Goal: Task Accomplishment & Management: Manage account settings

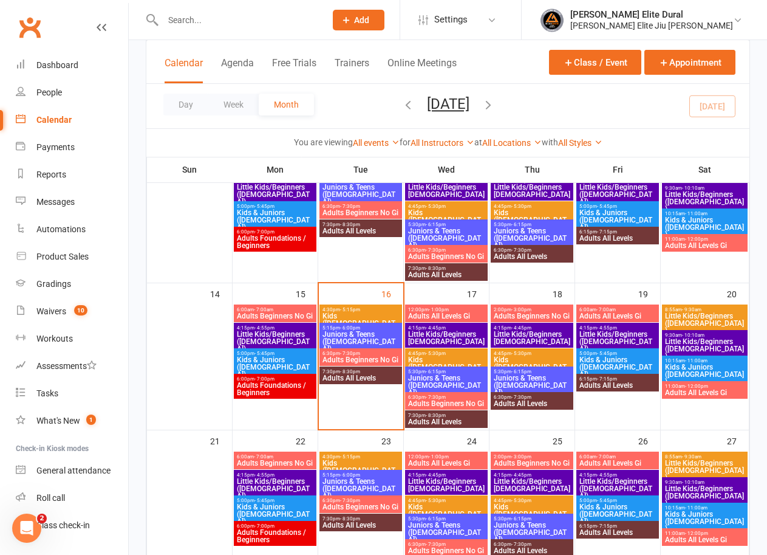
click at [448, 335] on span "Little Kids/Beginners [DEMOGRAPHIC_DATA]" at bounding box center [447, 338] width 78 height 15
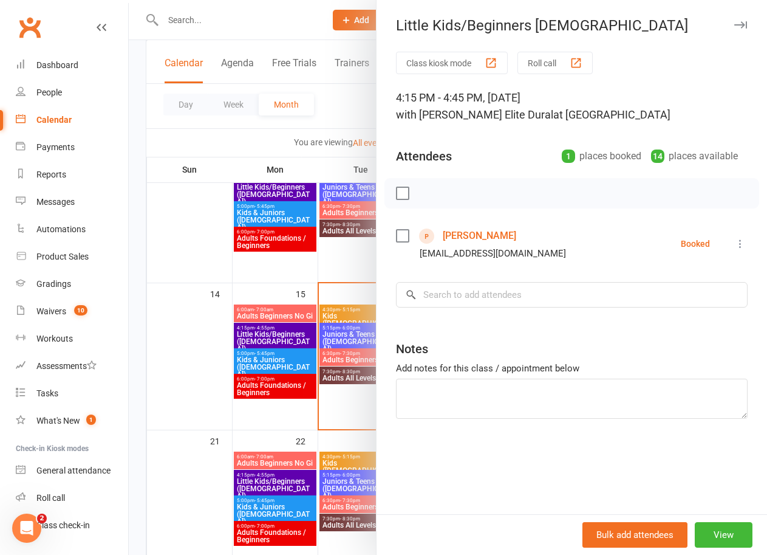
click at [462, 235] on link "[PERSON_NAME]" at bounding box center [480, 235] width 74 height 19
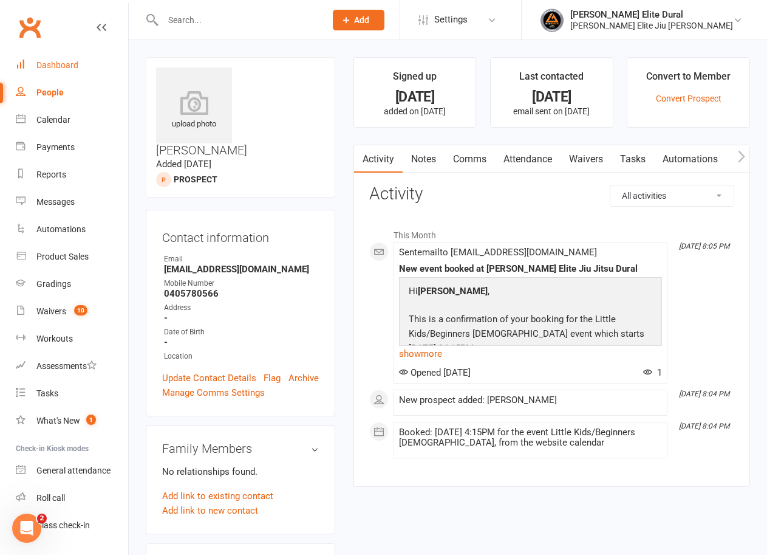
click at [64, 64] on div "Dashboard" at bounding box center [57, 65] width 42 height 10
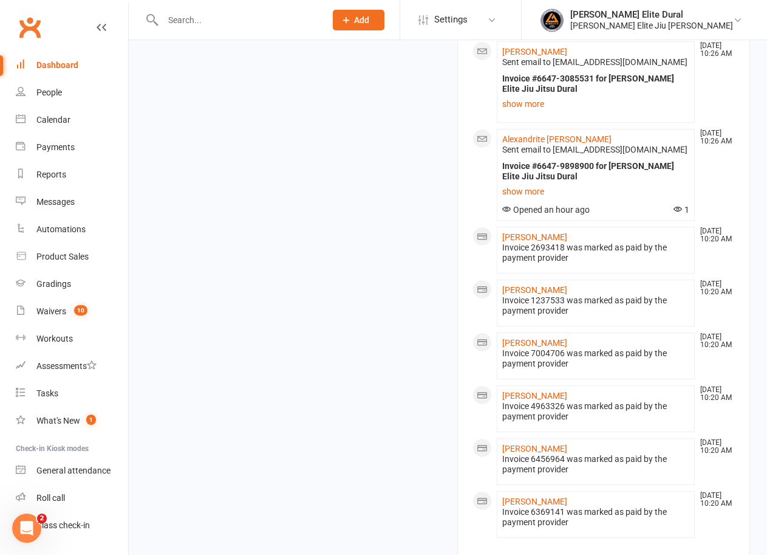
scroll to position [1637, 0]
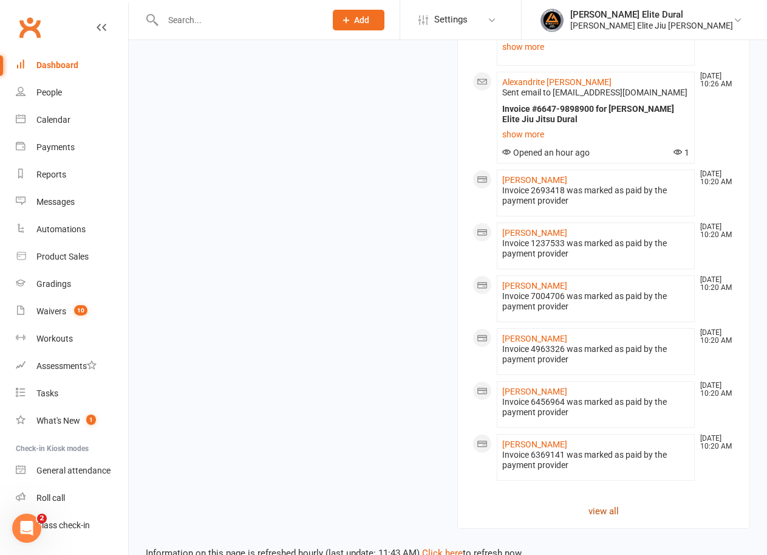
click at [608, 504] on link "view all" at bounding box center [604, 511] width 263 height 15
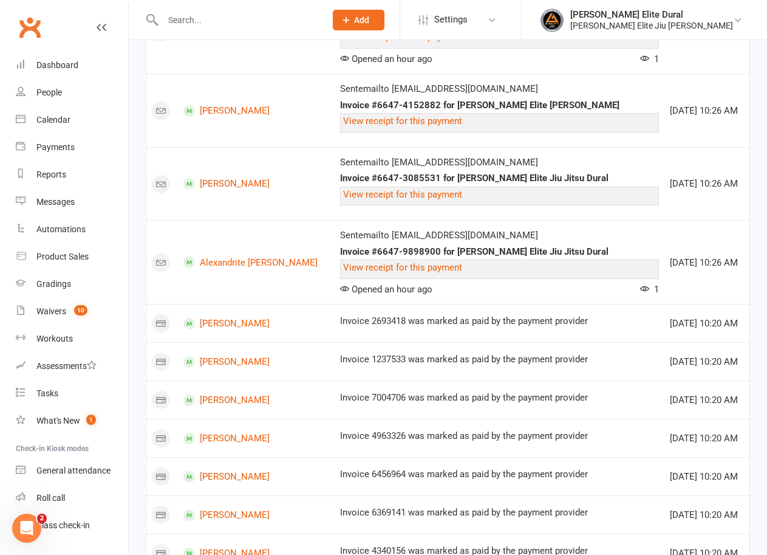
scroll to position [1156, 0]
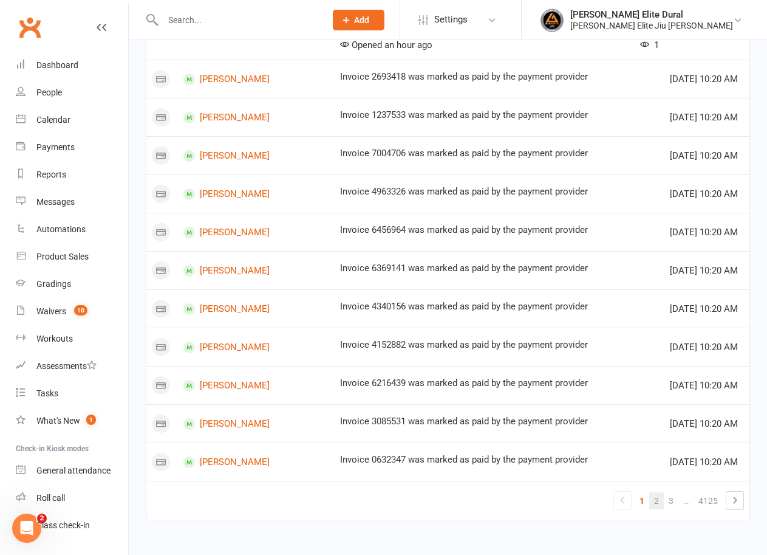
click at [660, 507] on link "2" at bounding box center [657, 500] width 15 height 17
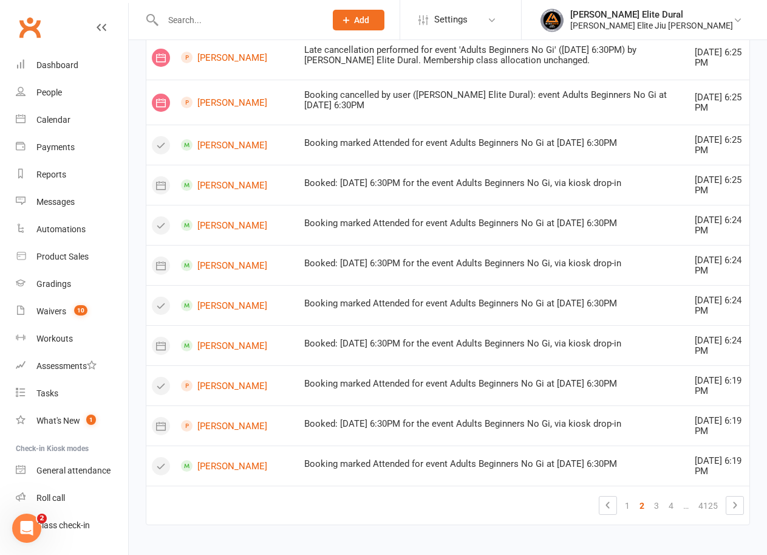
scroll to position [501, 0]
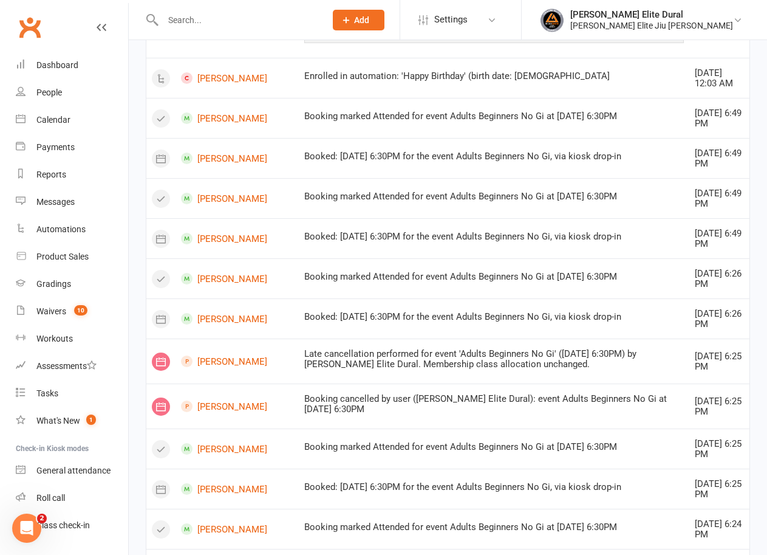
click at [205, 27] on input "text" at bounding box center [238, 20] width 158 height 17
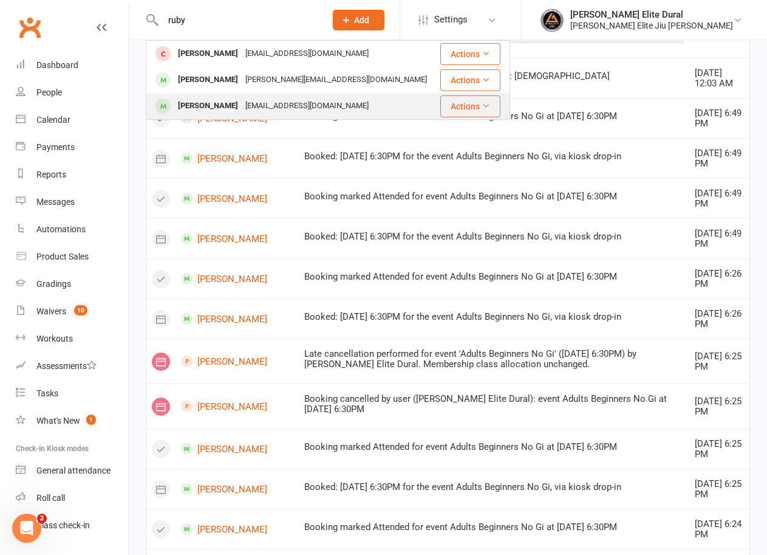
type input "ruby"
click at [215, 103] on div "[PERSON_NAME]" at bounding box center [207, 106] width 67 height 18
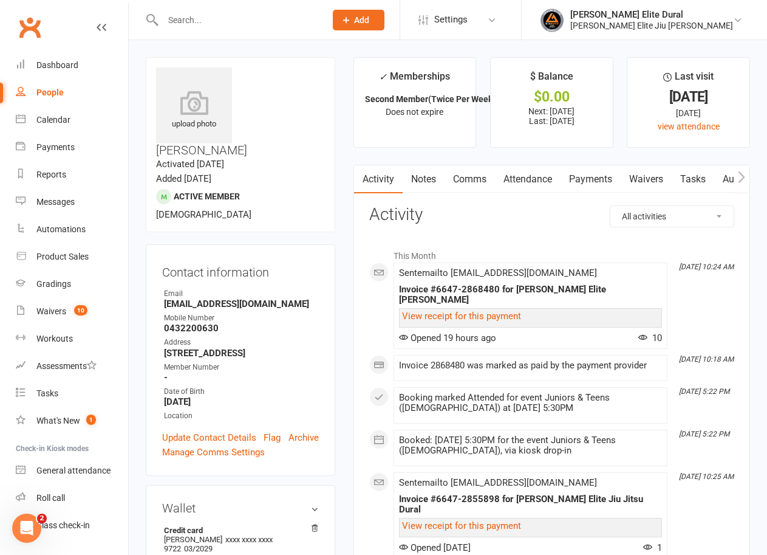
click at [579, 177] on link "Payments" at bounding box center [591, 179] width 60 height 28
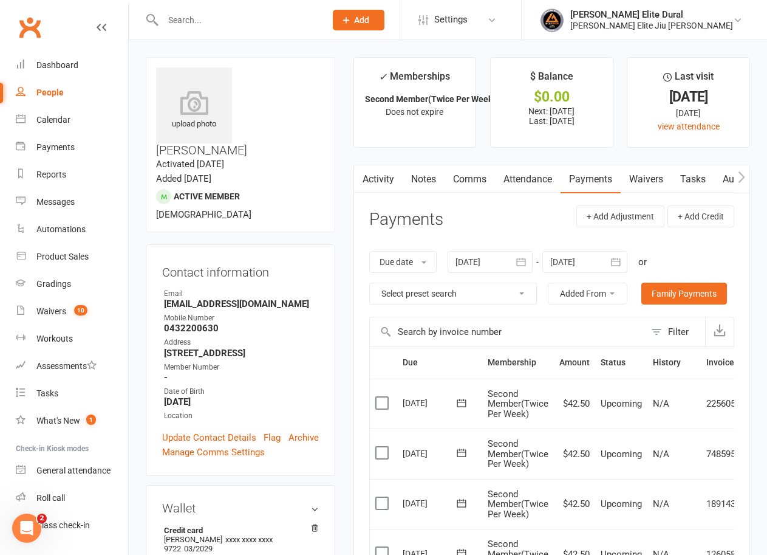
scroll to position [304, 0]
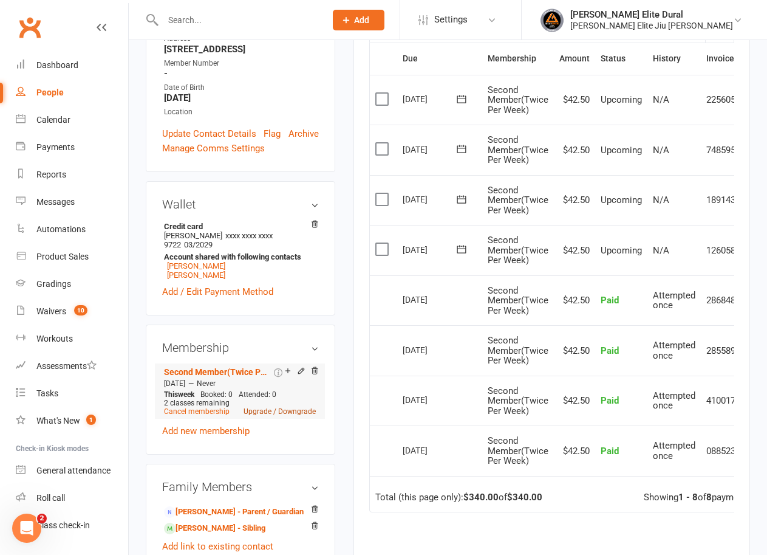
click at [300, 407] on link "Upgrade / Downgrade" at bounding box center [280, 411] width 72 height 9
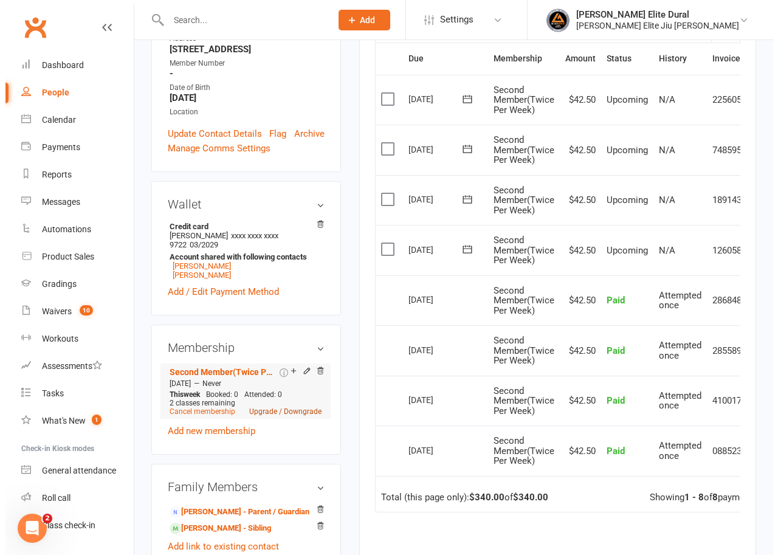
scroll to position [289, 0]
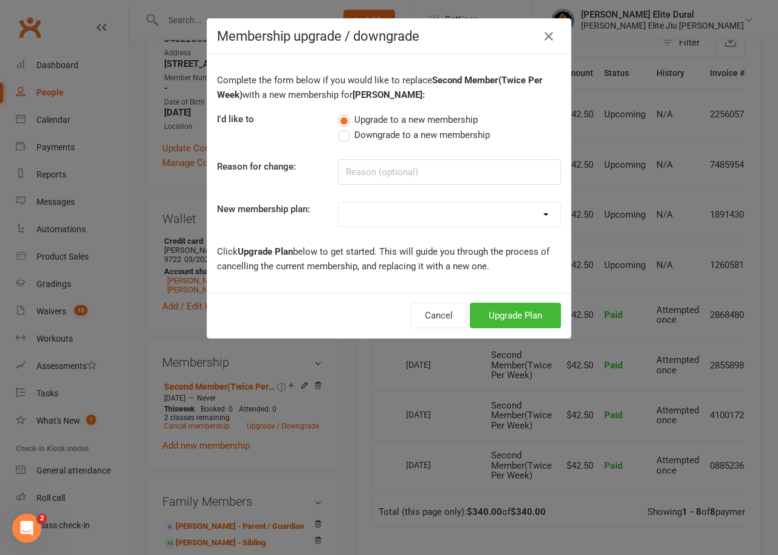
click at [503, 224] on select "Kids Membership First Member (Unlimited) Second Member (Unlimited) Third Member…" at bounding box center [449, 214] width 222 height 24
select select "8"
click at [338, 202] on select "Kids Membership First Member (Unlimited) Second Member (Unlimited) Third Member…" at bounding box center [449, 214] width 222 height 24
click at [347, 136] on label "Downgrade to a new membership" at bounding box center [414, 135] width 152 height 15
click at [346, 128] on input "Downgrade to a new membership" at bounding box center [342, 128] width 8 height 0
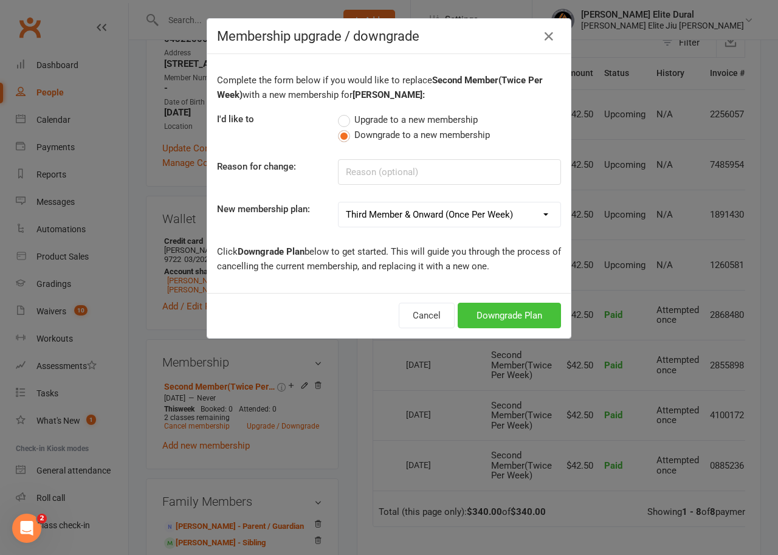
click at [491, 313] on button "Downgrade Plan" at bounding box center [509, 316] width 103 height 26
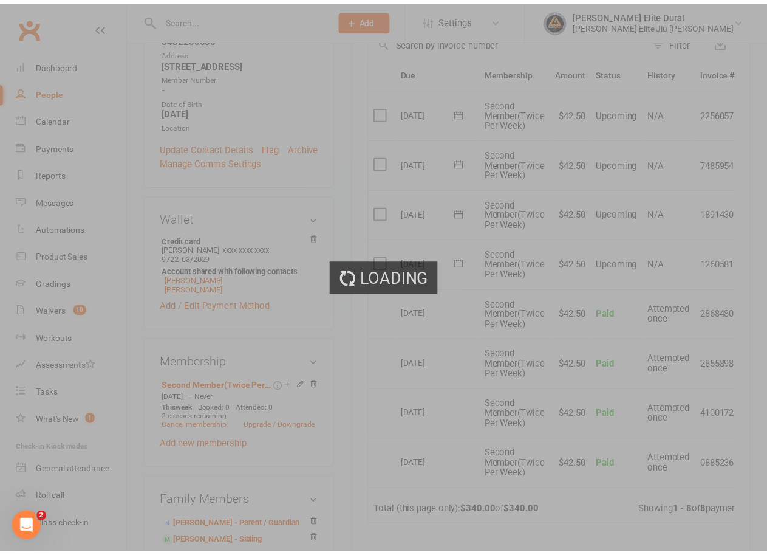
scroll to position [304, 0]
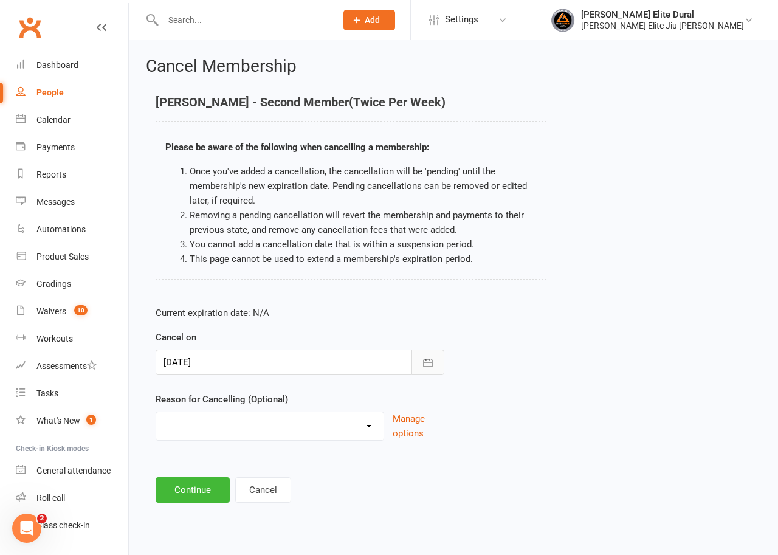
click at [432, 365] on icon "button" at bounding box center [428, 363] width 9 height 8
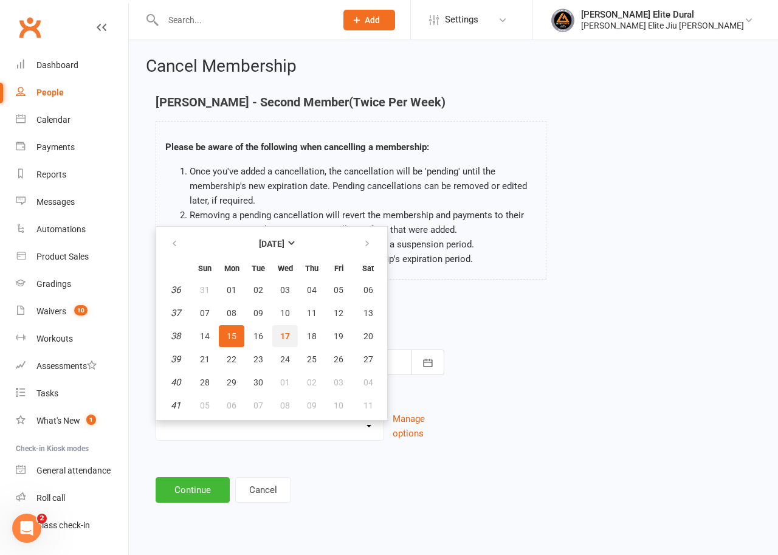
click at [281, 335] on span "17" at bounding box center [285, 336] width 10 height 10
type input "[DATE]"
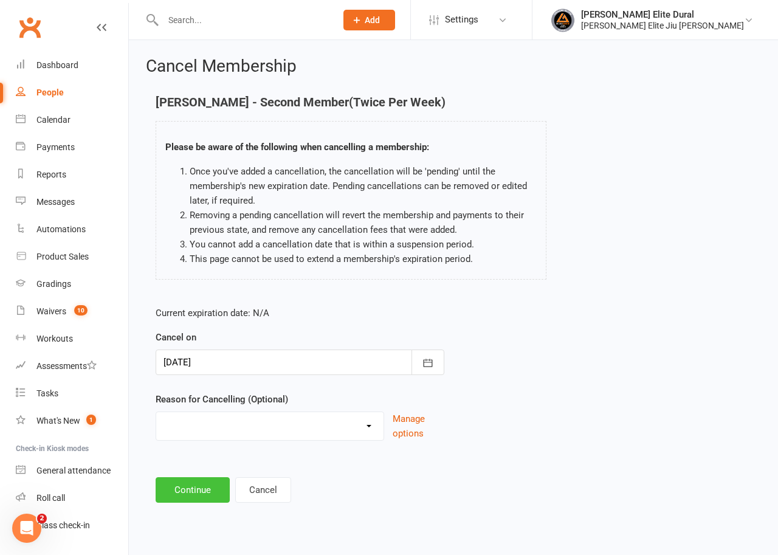
click at [202, 488] on button "Continue" at bounding box center [193, 490] width 74 height 26
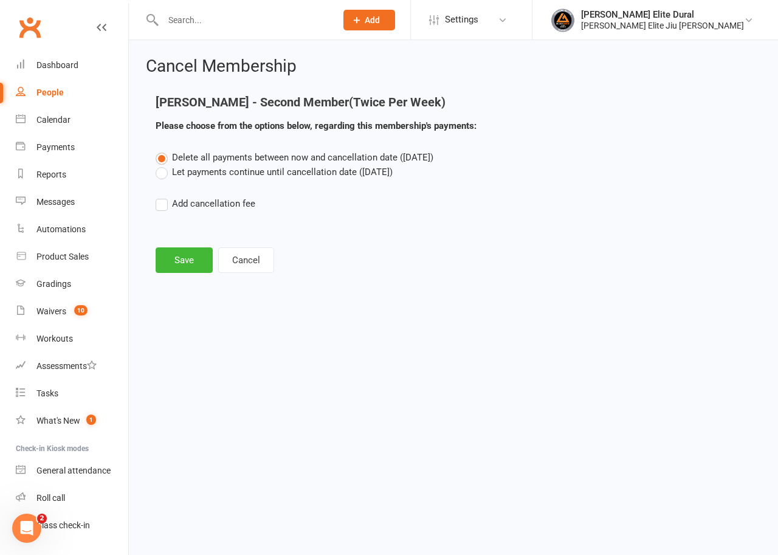
click at [172, 174] on label "Let payments continue until cancellation date ([DATE])" at bounding box center [274, 172] width 237 height 15
click at [163, 165] on input "Let payments continue until cancellation date ([DATE])" at bounding box center [160, 165] width 8 height 0
click at [183, 248] on button "Save" at bounding box center [184, 260] width 57 height 26
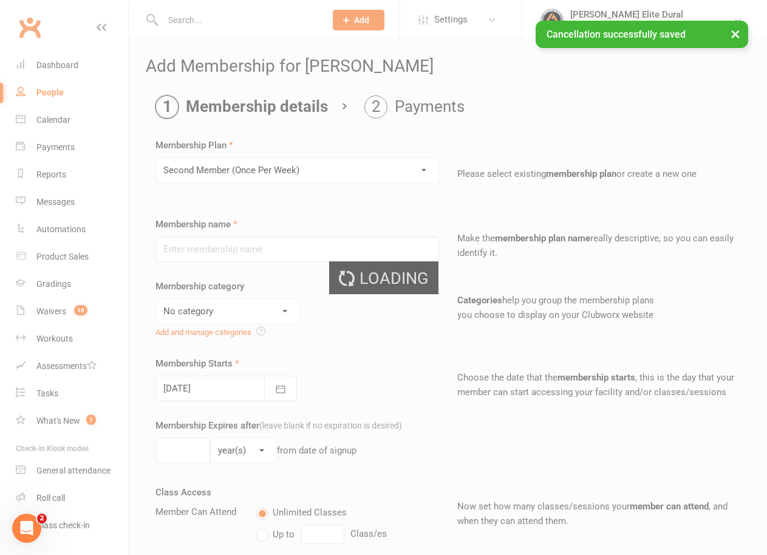
type input "Second Member (Once Per Week)"
select select "1"
type input "0"
type input "1"
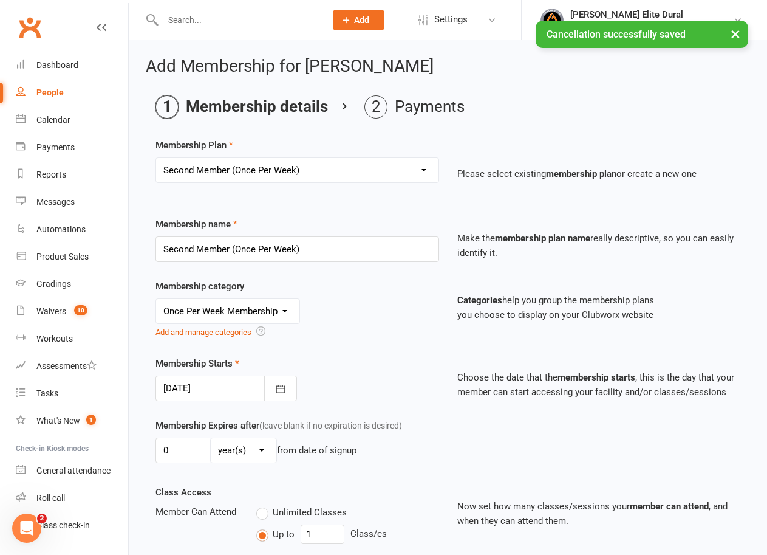
type input "[DATE]"
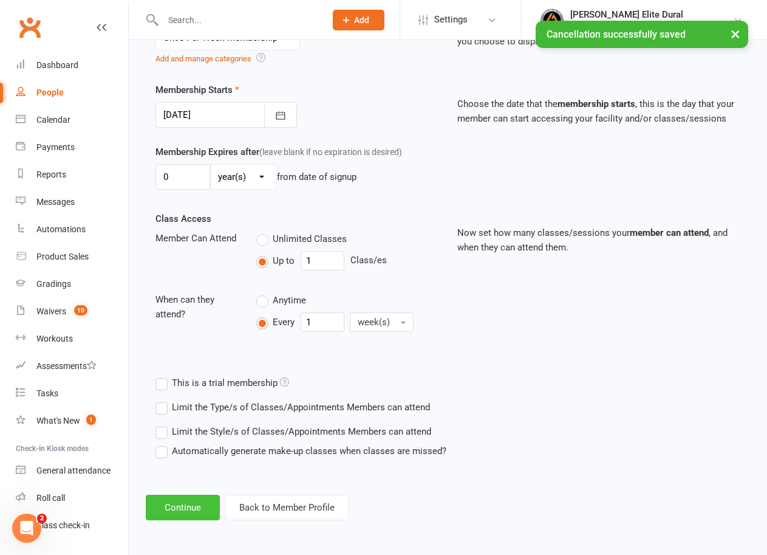
click at [191, 510] on button "Continue" at bounding box center [183, 508] width 74 height 26
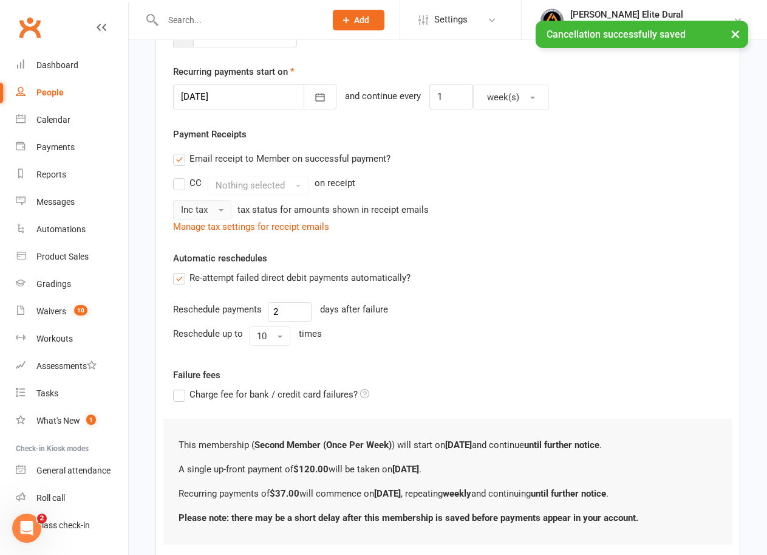
scroll to position [0, 0]
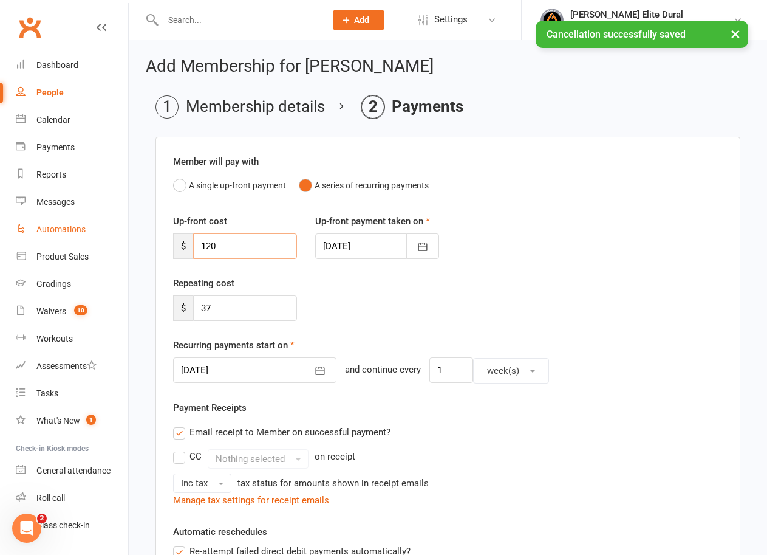
drag, startPoint x: 253, startPoint y: 244, endPoint x: 59, endPoint y: 241, distance: 194.5
click at [61, 241] on ui-view "Prospect Member Non-attending contact Class / event Appointment Grading event T…" at bounding box center [383, 446] width 767 height 887
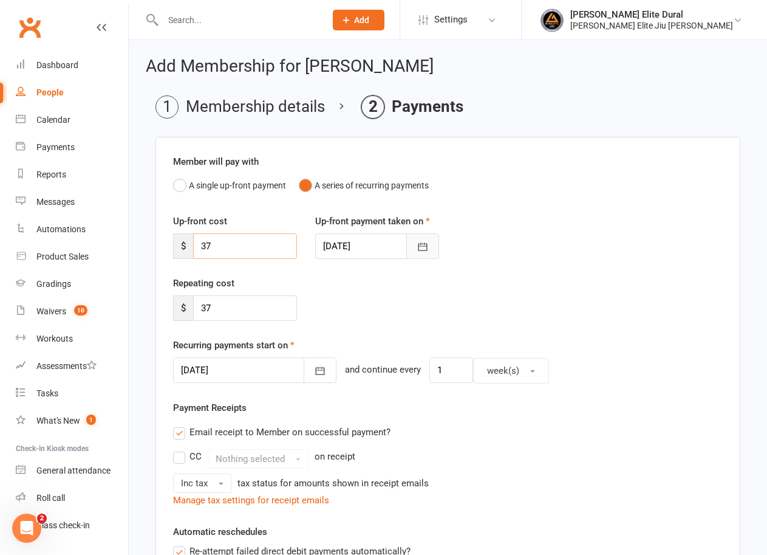
type input "37"
click at [422, 244] on icon "button" at bounding box center [423, 247] width 12 height 12
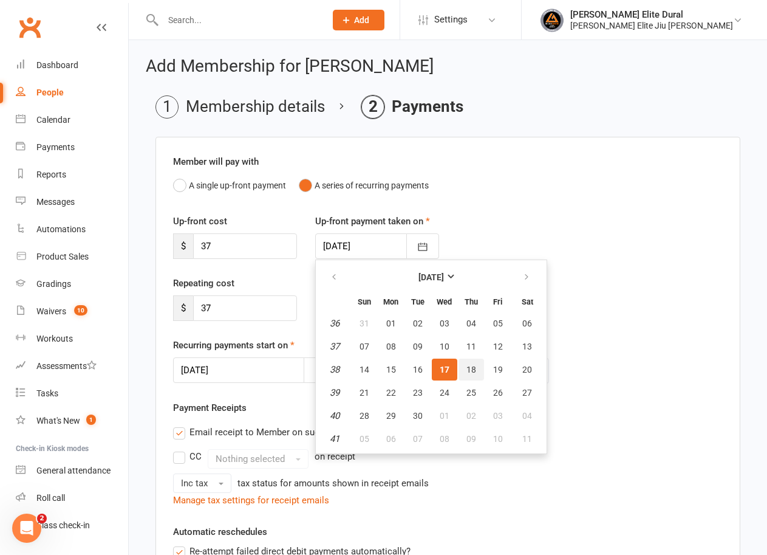
click at [472, 374] on span "18" at bounding box center [472, 370] width 10 height 10
type input "[DATE]"
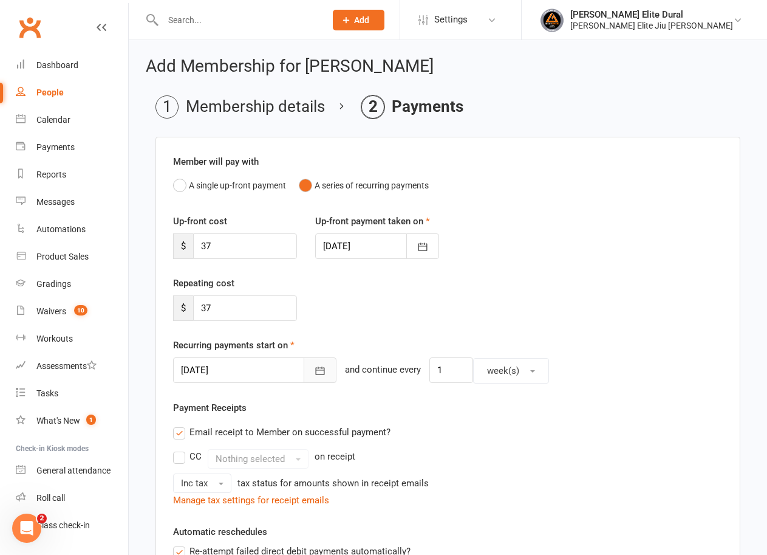
click at [317, 371] on button "button" at bounding box center [320, 370] width 33 height 26
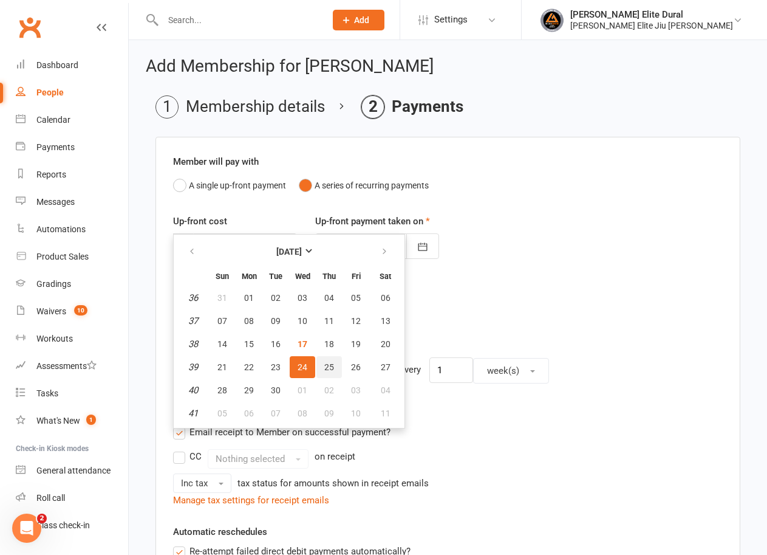
click at [334, 368] on span "25" at bounding box center [329, 367] width 10 height 10
type input "[DATE]"
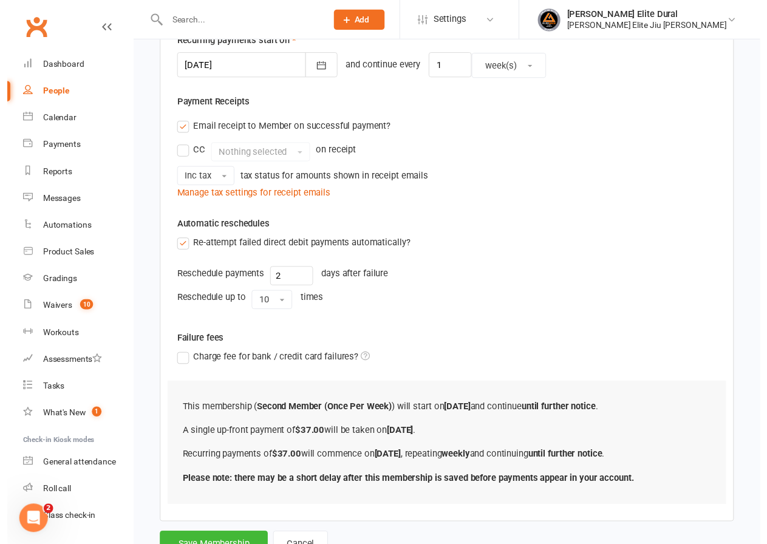
scroll to position [353, 0]
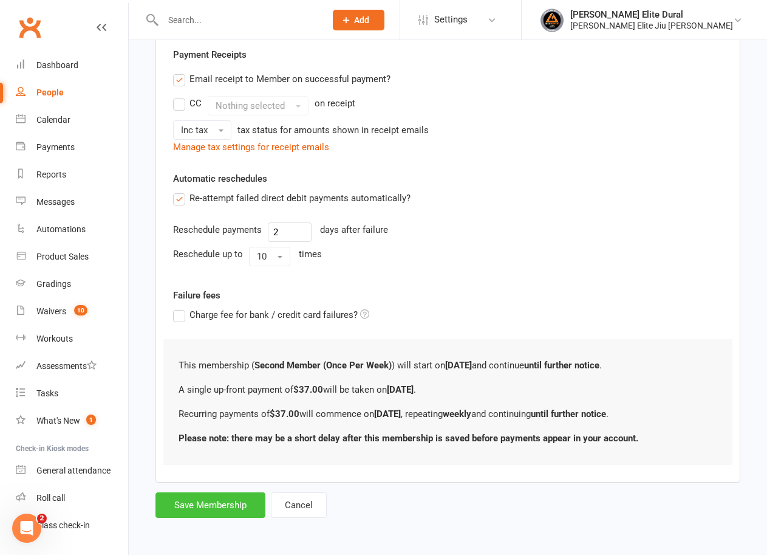
click at [220, 503] on button "Save Membership" at bounding box center [211, 505] width 110 height 26
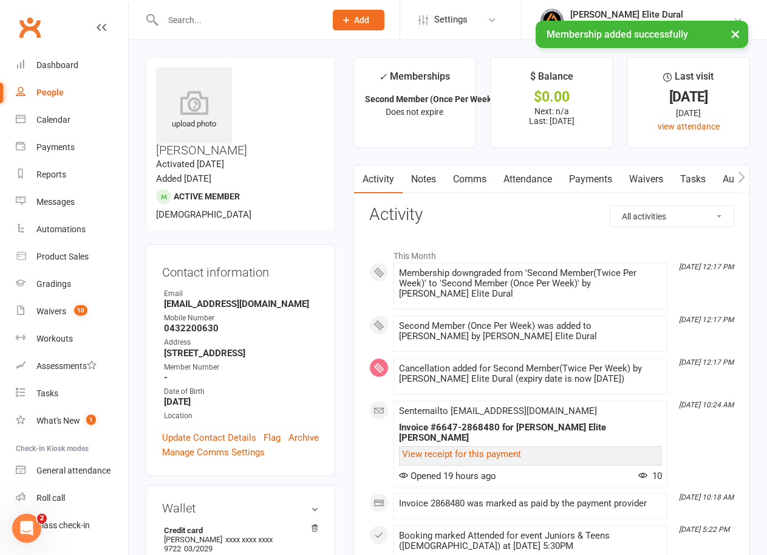
click at [593, 184] on link "Payments" at bounding box center [591, 179] width 60 height 28
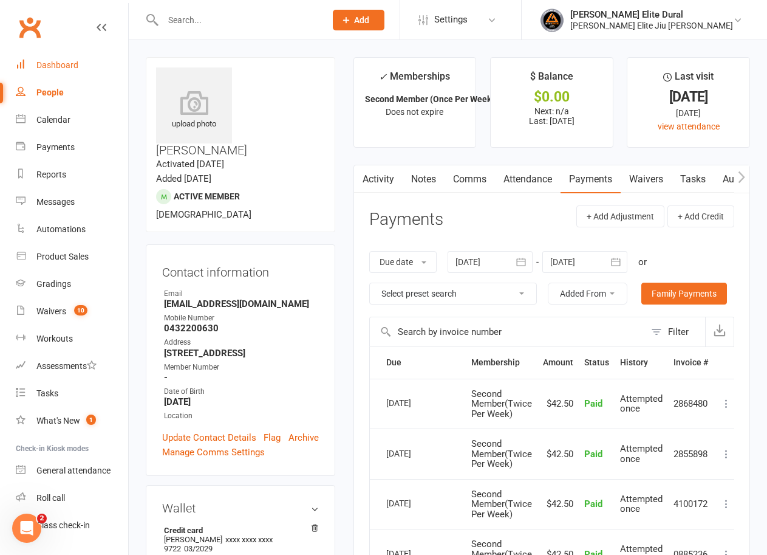
click at [74, 63] on div "Dashboard" at bounding box center [57, 65] width 42 height 10
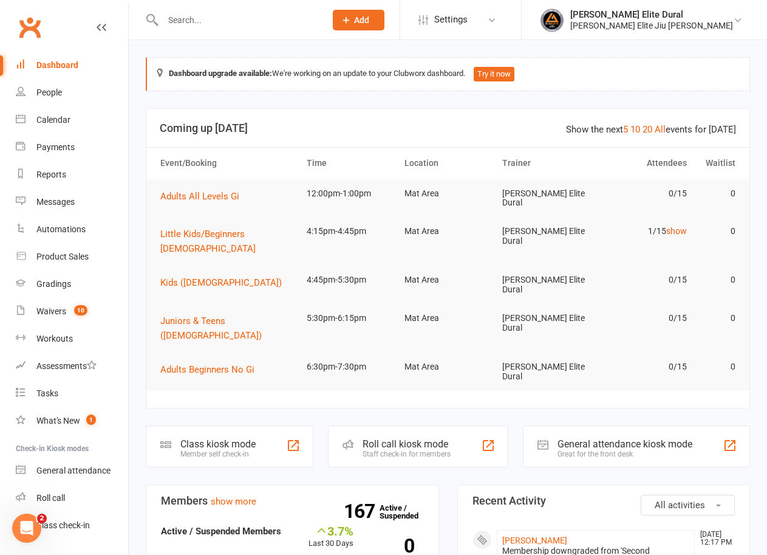
click at [213, 13] on input "text" at bounding box center [238, 20] width 158 height 17
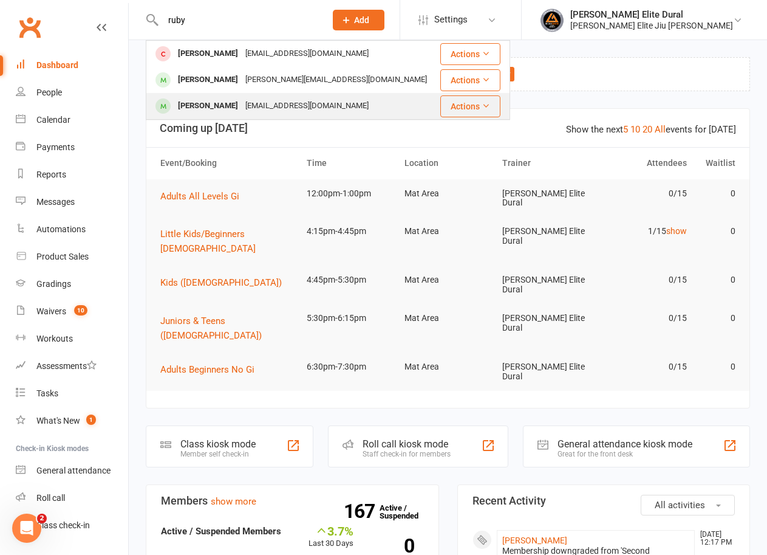
type input "ruby"
click at [242, 101] on div "[EMAIL_ADDRESS][DOMAIN_NAME]" at bounding box center [307, 106] width 131 height 18
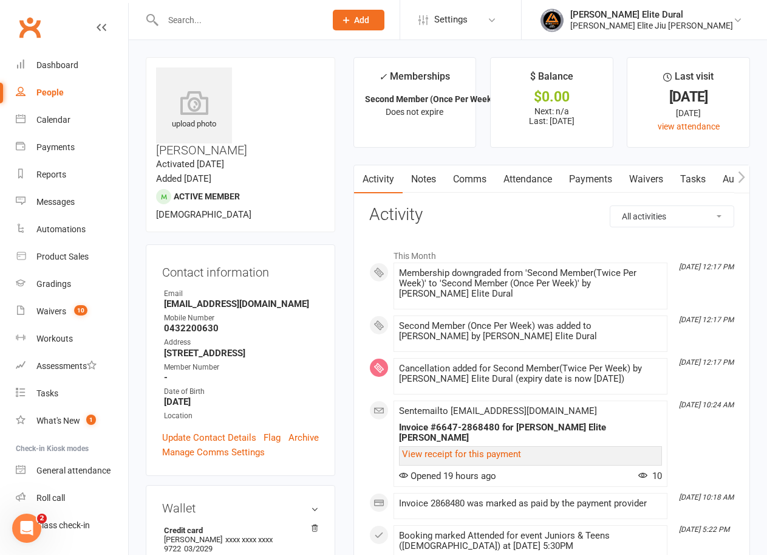
click at [588, 173] on link "Payments" at bounding box center [591, 179] width 60 height 28
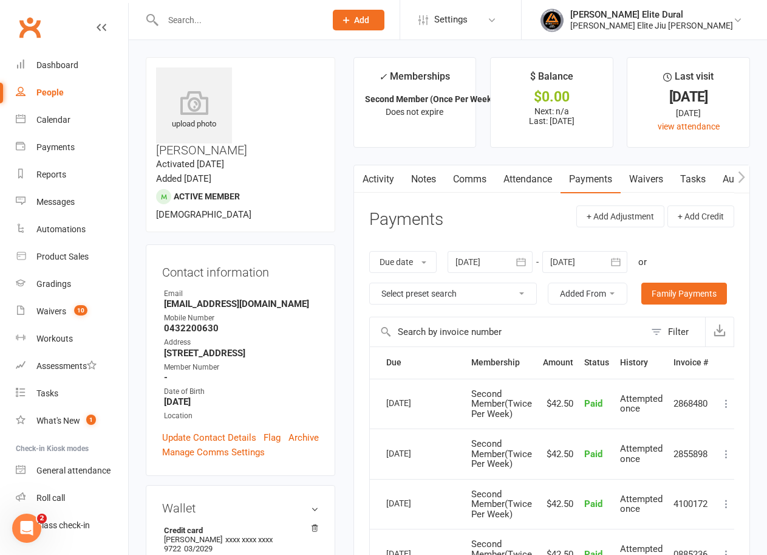
click at [614, 259] on icon "button" at bounding box center [616, 262] width 9 height 8
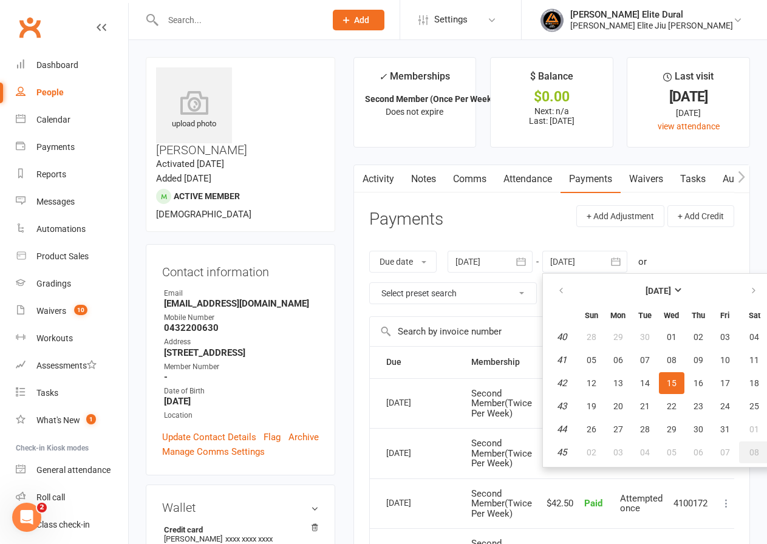
click at [749, 450] on button "08" at bounding box center [755, 453] width 31 height 22
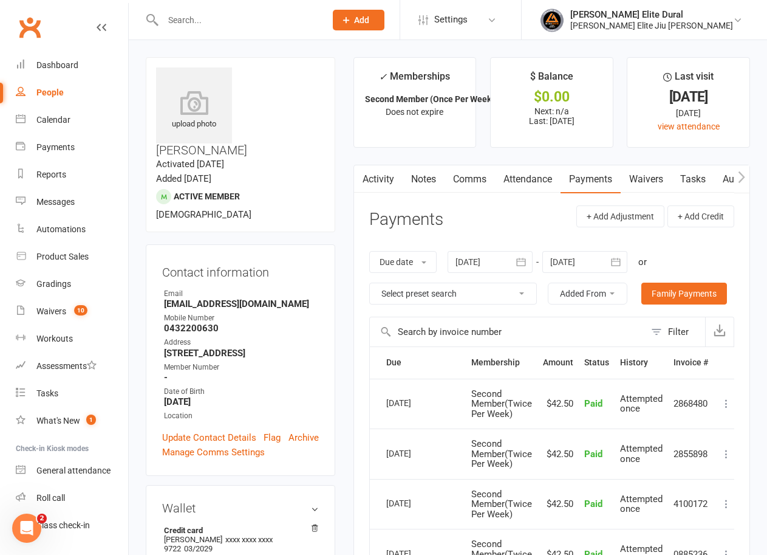
click at [617, 257] on icon "button" at bounding box center [616, 262] width 12 height 12
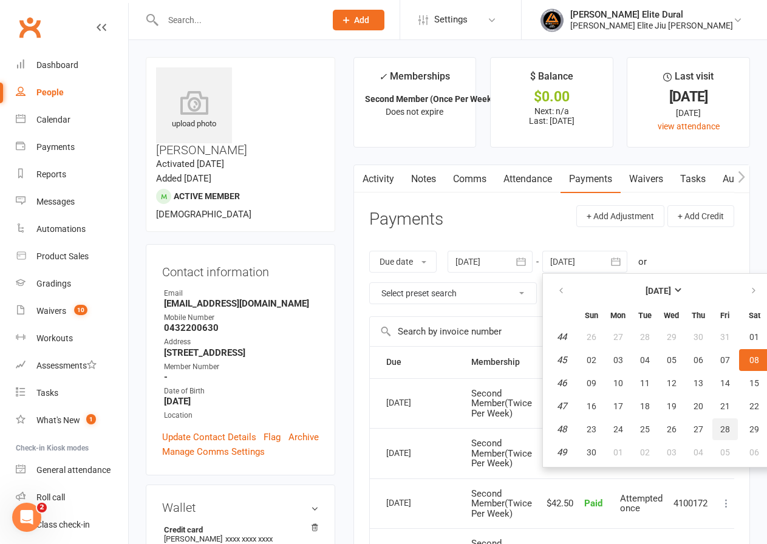
click at [726, 424] on button "28" at bounding box center [726, 430] width 26 height 22
type input "[DATE]"
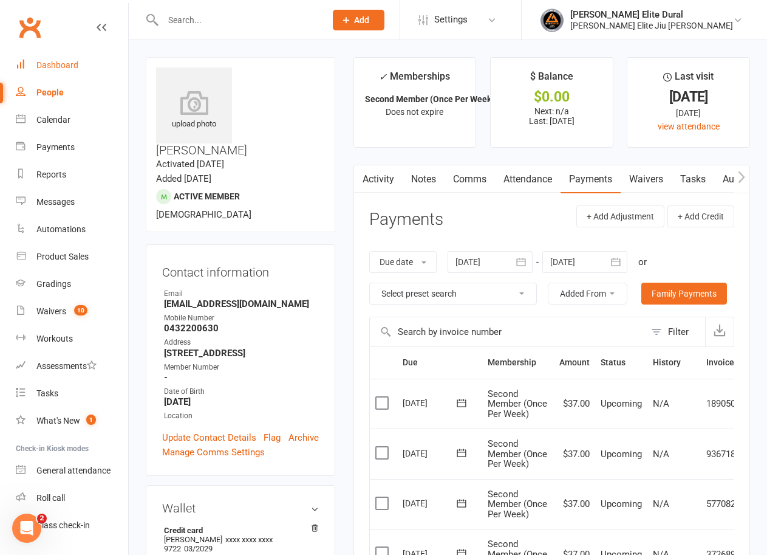
click at [58, 63] on div "Dashboard" at bounding box center [57, 65] width 42 height 10
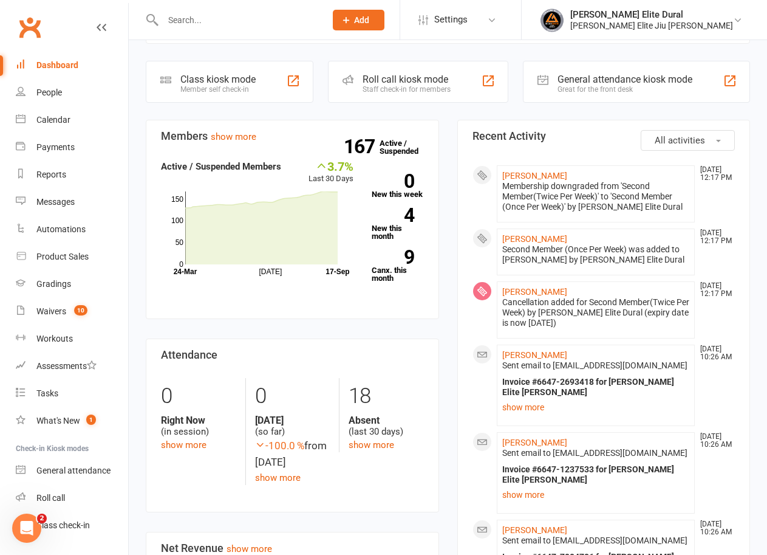
scroll to position [668, 0]
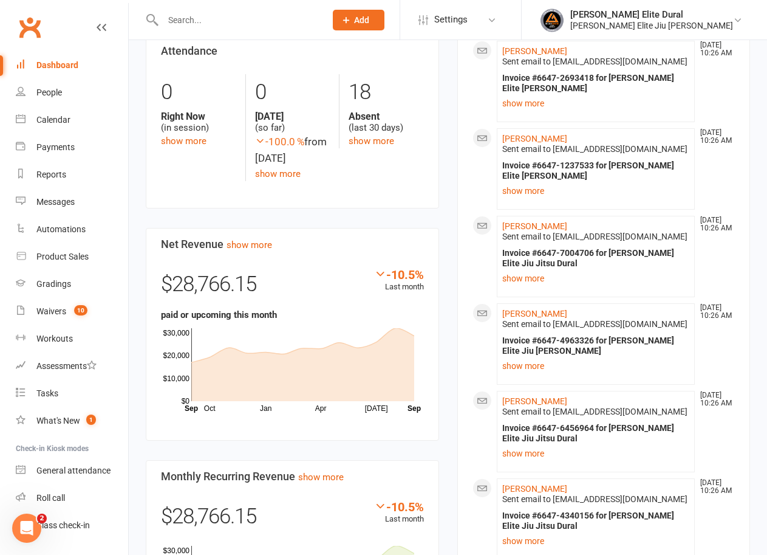
click at [198, 19] on input "text" at bounding box center [238, 20] width 158 height 17
click at [57, 119] on div "Calendar" at bounding box center [53, 120] width 34 height 10
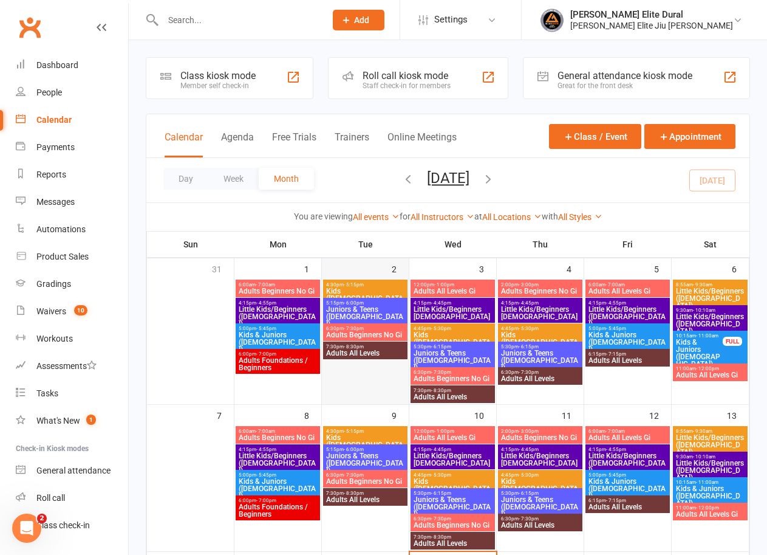
scroll to position [243, 0]
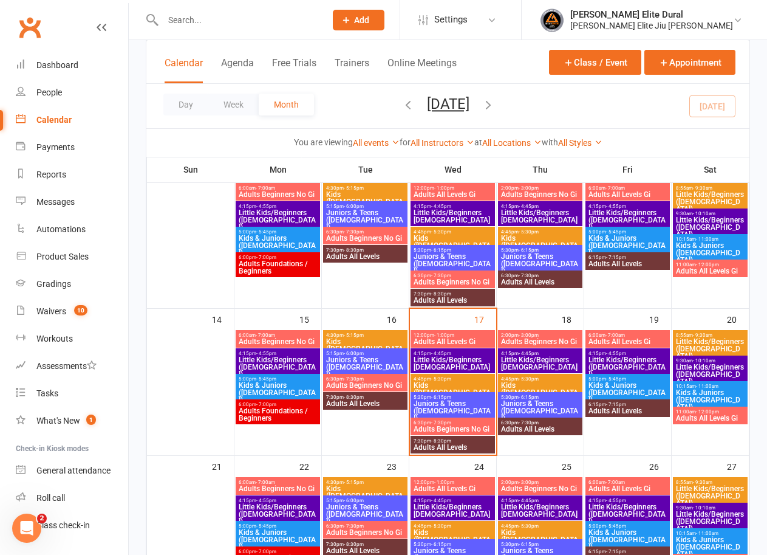
click at [450, 359] on span "Little Kids/Beginners [DEMOGRAPHIC_DATA]" at bounding box center [453, 363] width 80 height 15
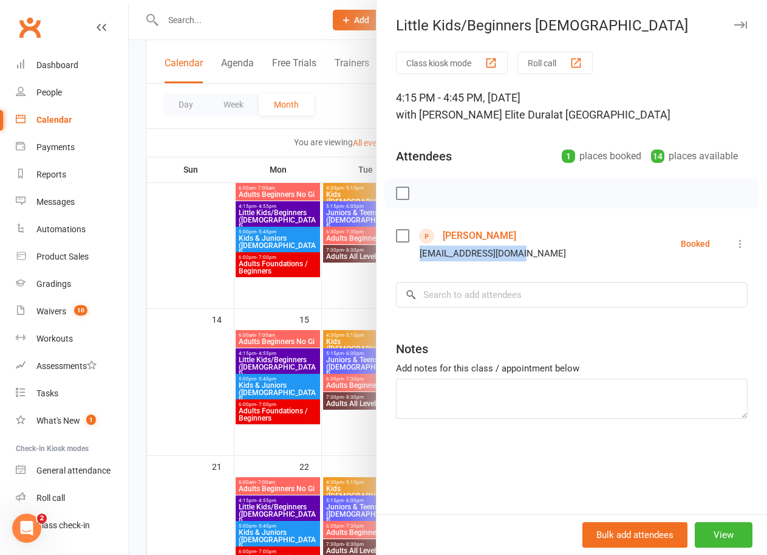
drag, startPoint x: 526, startPoint y: 251, endPoint x: 402, endPoint y: 250, distance: 123.4
click at [402, 250] on li "[PERSON_NAME] [EMAIL_ADDRESS][DOMAIN_NAME] Booked More info Remove Check in [PE…" at bounding box center [572, 243] width 352 height 35
copy div "[EMAIL_ADDRESS][DOMAIN_NAME]"
